Goal: Find specific page/section: Find specific page/section

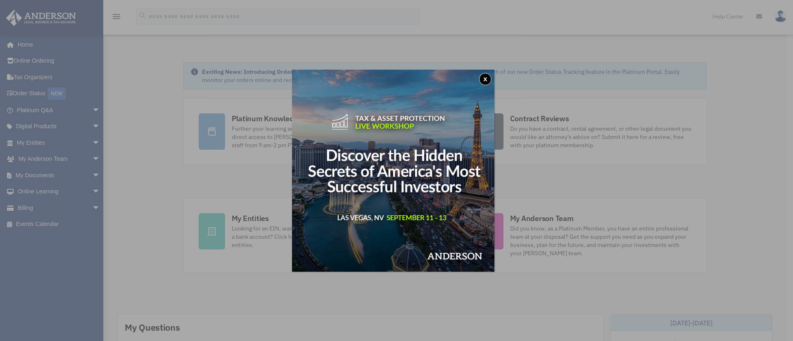
click at [489, 81] on button "x" at bounding box center [485, 79] width 12 height 12
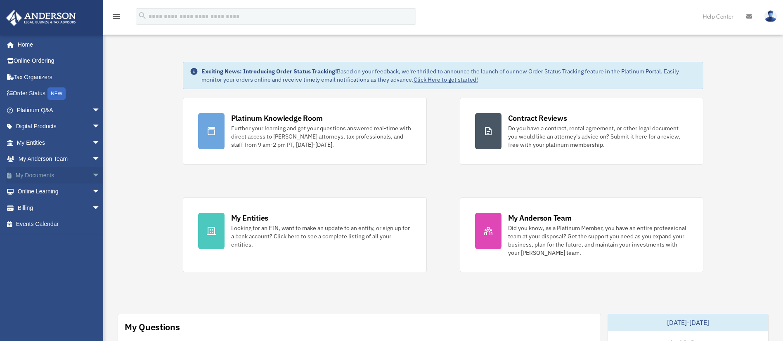
click at [92, 175] on span "arrow_drop_down" at bounding box center [100, 175] width 17 height 17
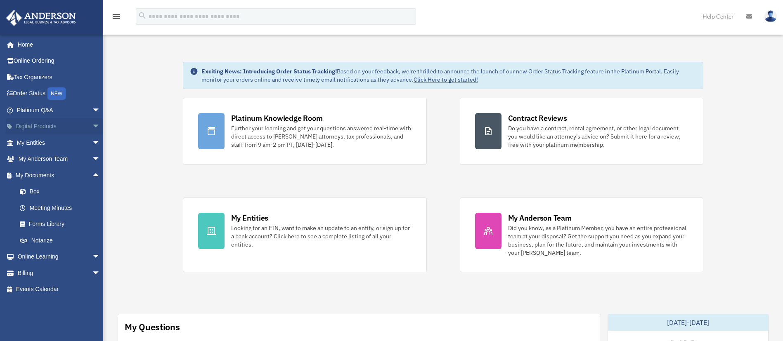
click at [92, 126] on span "arrow_drop_down" at bounding box center [100, 127] width 17 height 17
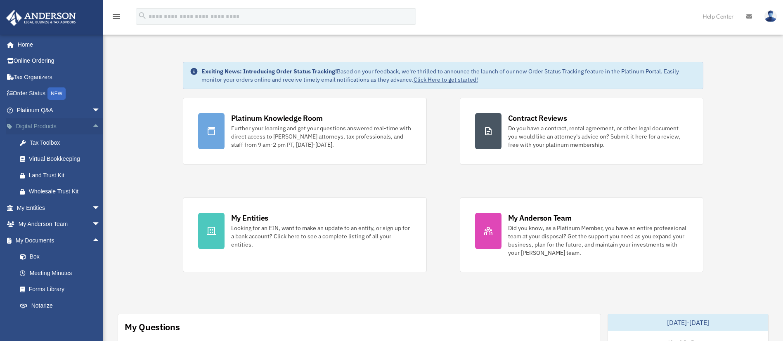
click at [92, 126] on span "arrow_drop_up" at bounding box center [100, 127] width 17 height 17
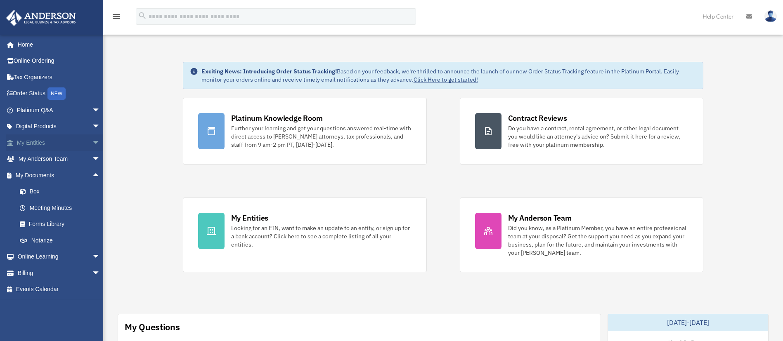
click at [92, 139] on span "arrow_drop_down" at bounding box center [100, 143] width 17 height 17
click at [52, 221] on link "My Blueprint" at bounding box center [62, 224] width 101 height 17
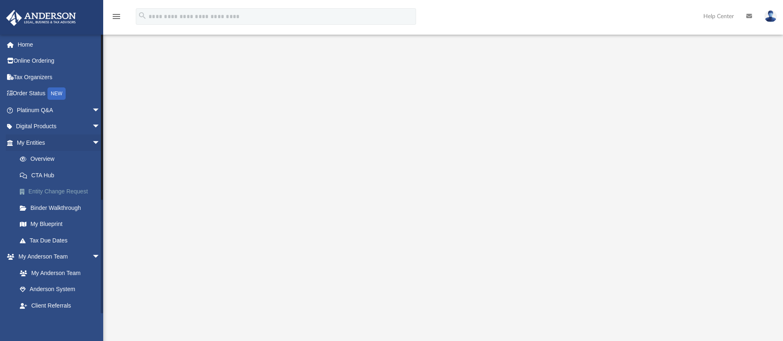
click at [53, 190] on link "Entity Change Request" at bounding box center [62, 192] width 101 height 17
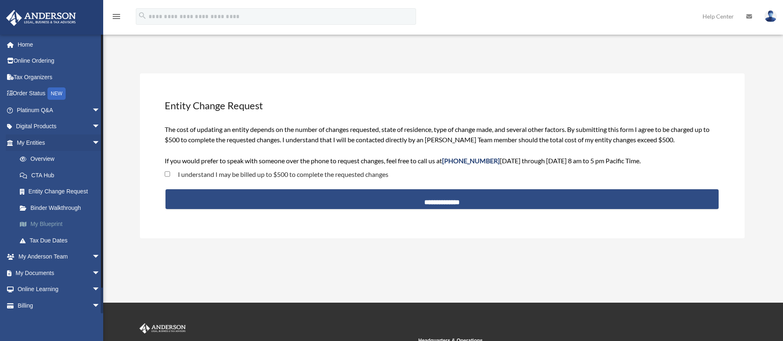
click at [45, 222] on link "My Blueprint" at bounding box center [62, 224] width 101 height 17
